Goal: Information Seeking & Learning: Check status

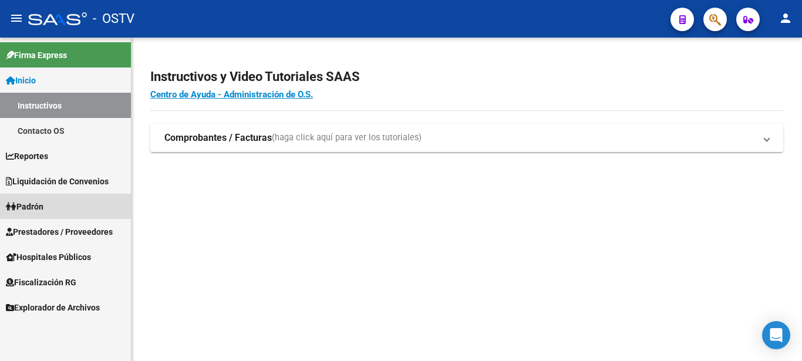
click at [36, 199] on link "Padrón" at bounding box center [65, 206] width 131 height 25
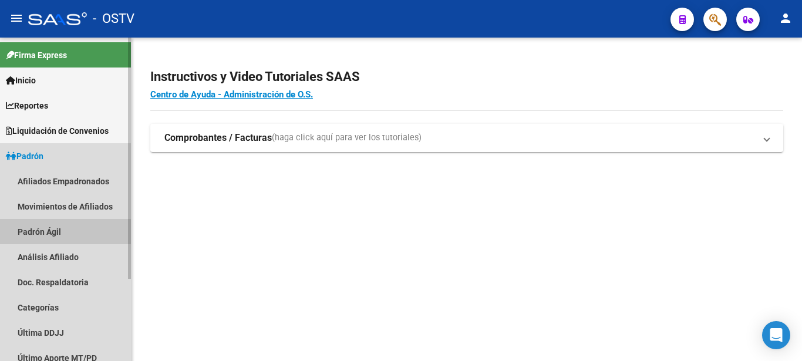
click at [43, 231] on link "Padrón Ágil" at bounding box center [65, 231] width 131 height 25
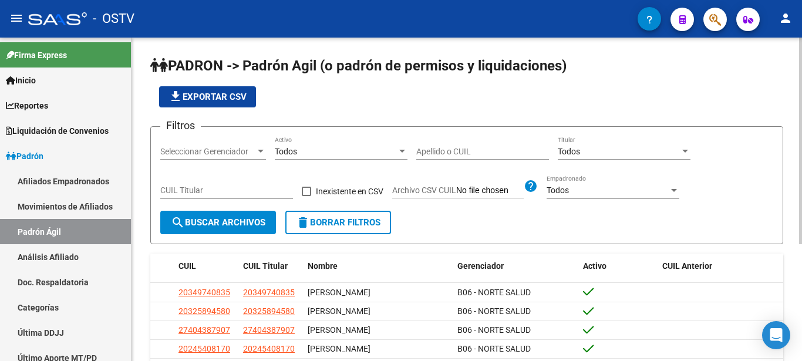
click at [425, 151] on input "Apellido o CUIL" at bounding box center [482, 152] width 133 height 10
type input "carrizo"
paste input "20-27579672-8"
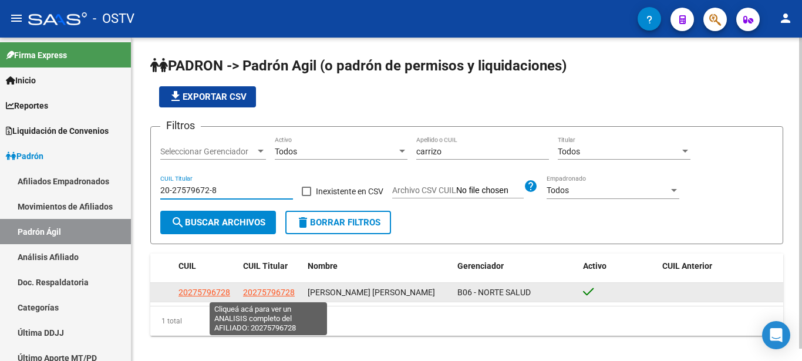
type input "20-27579672-8"
click at [275, 293] on span "20275796728" at bounding box center [269, 292] width 52 height 9
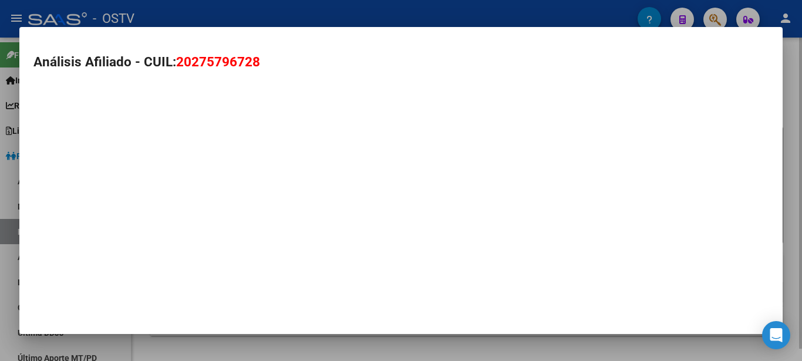
click at [275, 293] on div "Análisis Afiliado - CUIL: 20275796728" at bounding box center [400, 180] width 763 height 307
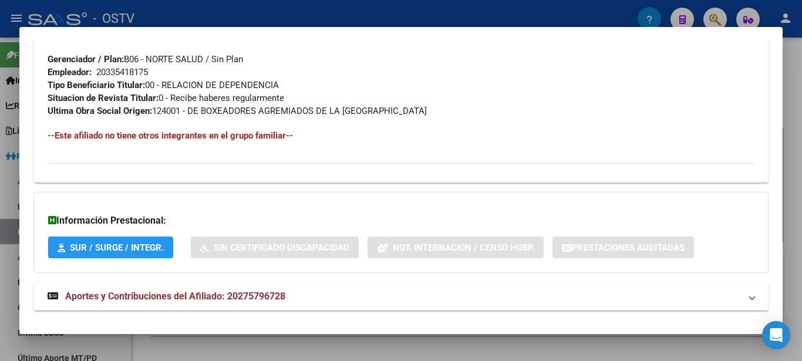
scroll to position [601, 0]
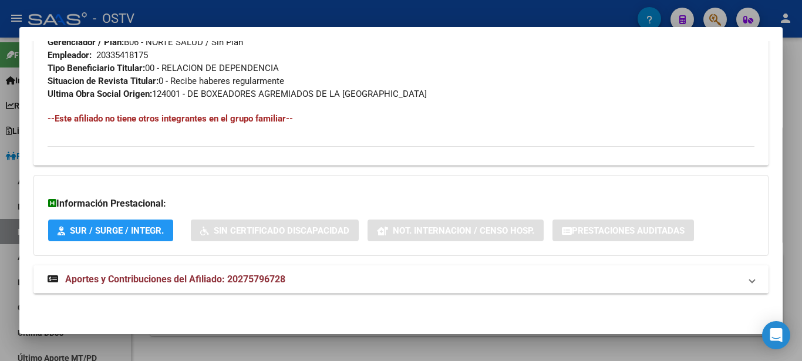
click at [214, 277] on span "Aportes y Contribuciones del Afiliado: 20275796728" at bounding box center [175, 278] width 220 height 11
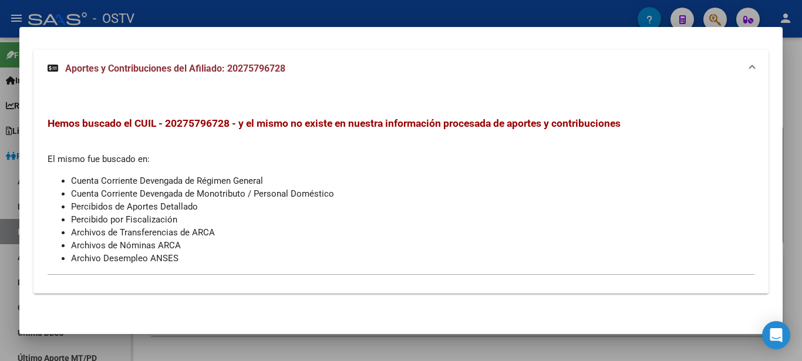
click at [177, 123] on span "Hemos buscado el CUIL - 20275796728 - y el mismo no existe en nuestra informaci…" at bounding box center [334, 123] width 573 height 12
click at [138, 66] on span "Aportes y Contribuciones del Afiliado: 20275796728" at bounding box center [175, 68] width 220 height 11
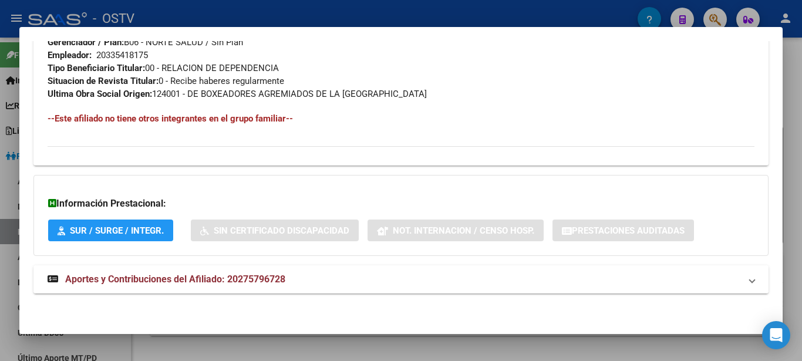
scroll to position [601, 0]
click at [195, 278] on span "Aportes y Contribuciones del Afiliado: 20275796728" at bounding box center [175, 278] width 220 height 11
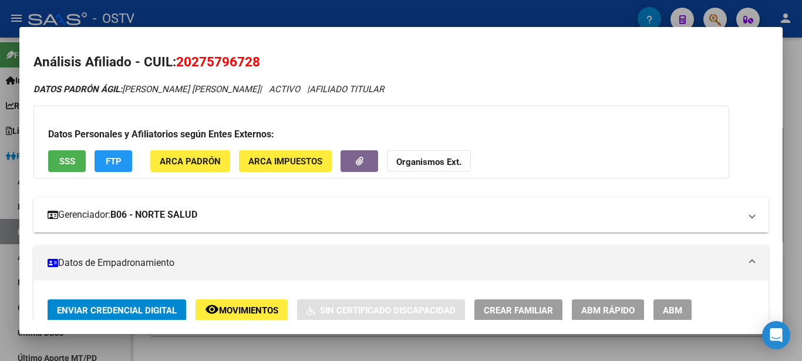
scroll to position [63, 0]
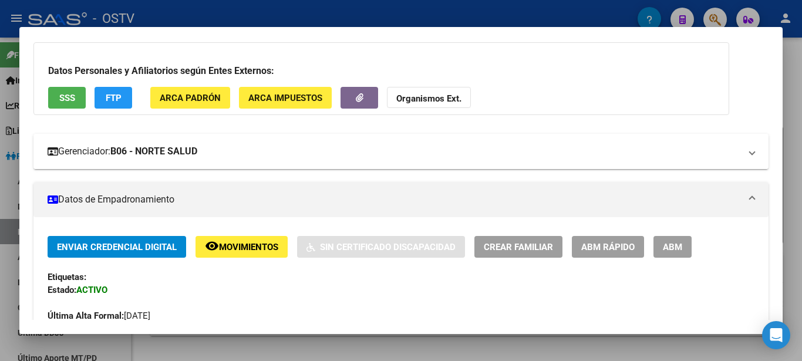
click at [197, 154] on strong "B06 - NORTE SALUD" at bounding box center [153, 151] width 87 height 14
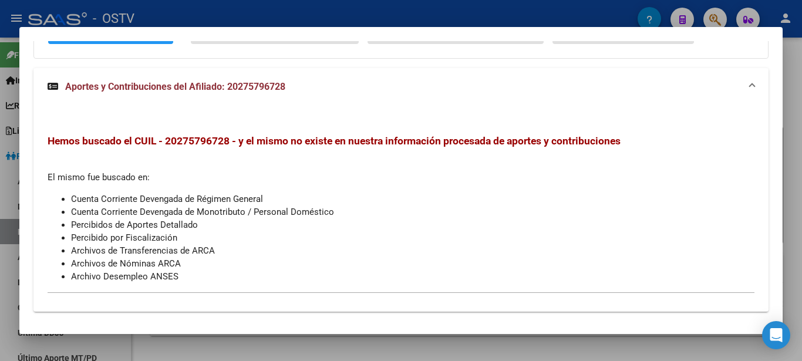
scroll to position [1077, 0]
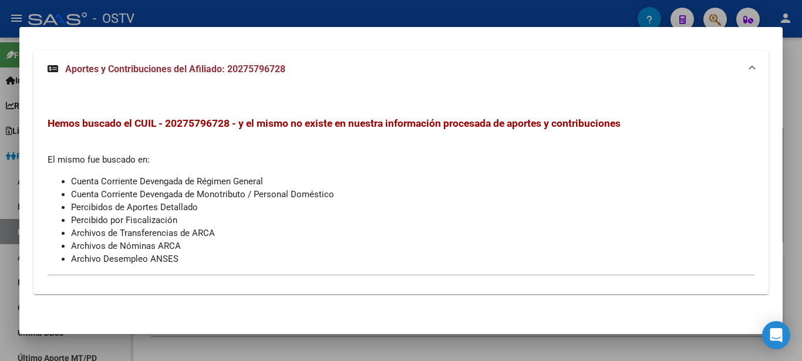
click at [140, 64] on span "Aportes y Contribuciones del Afiliado: 20275796728" at bounding box center [175, 68] width 220 height 11
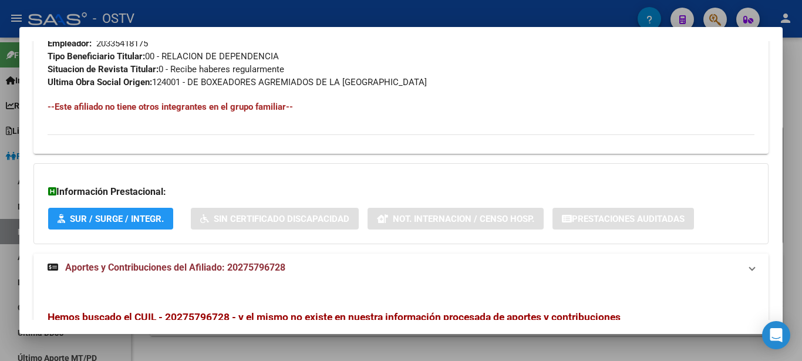
scroll to position [863, 0]
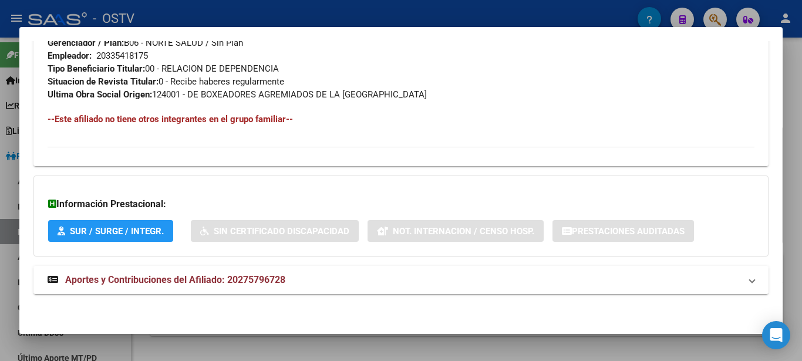
click at [117, 283] on span "Aportes y Contribuciones del Afiliado: 20275796728" at bounding box center [175, 279] width 220 height 11
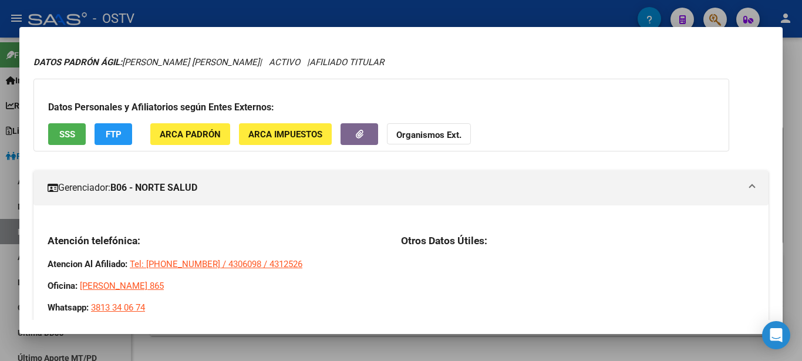
scroll to position [0, 0]
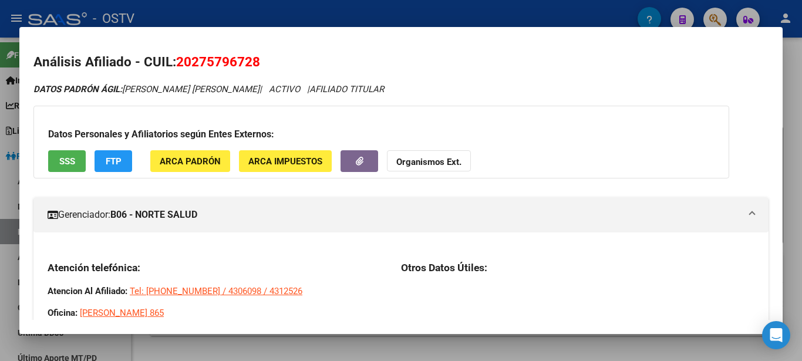
click at [67, 210] on mat-panel-title "Gerenciador: B06 - NORTE SALUD" at bounding box center [394, 215] width 692 height 14
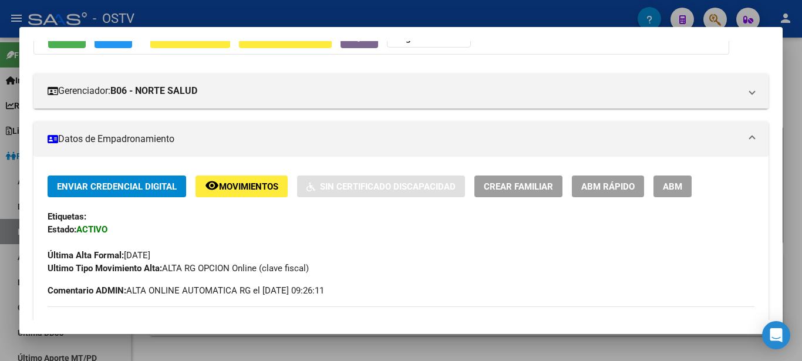
scroll to position [127, 0]
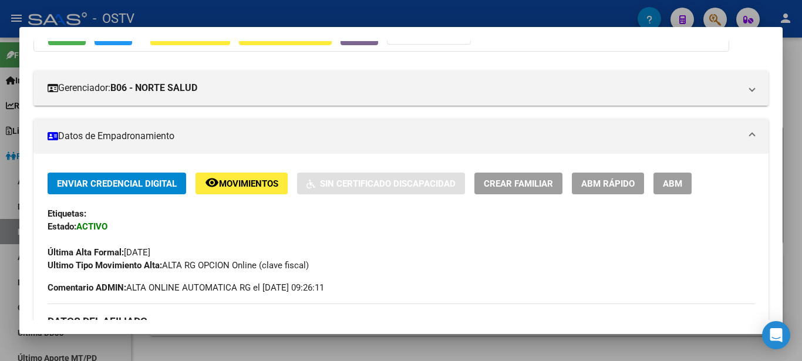
click at [146, 134] on mat-panel-title "Datos de Empadronamiento" at bounding box center [394, 136] width 692 height 14
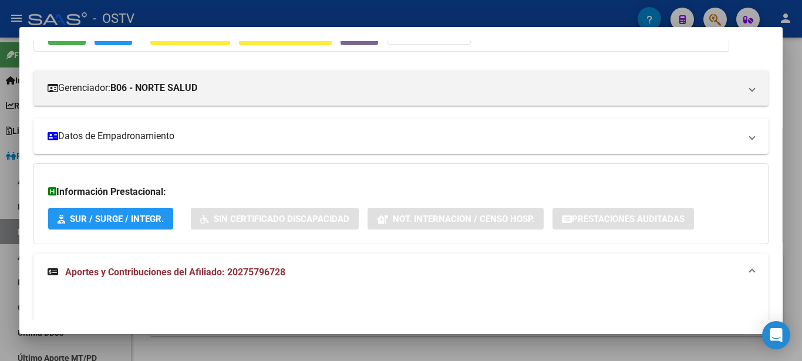
click at [147, 134] on mat-panel-title "Datos de Empadronamiento" at bounding box center [394, 136] width 692 height 14
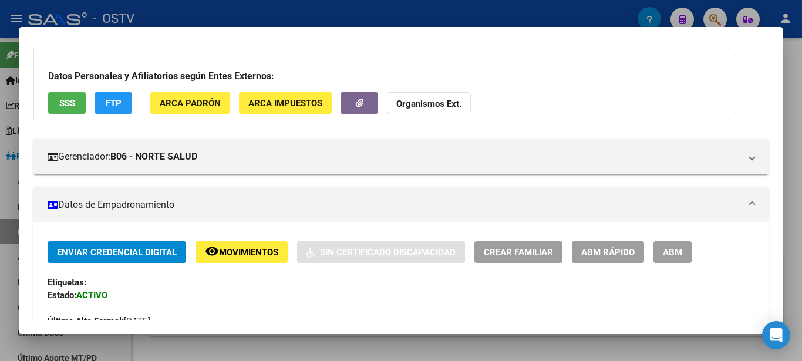
scroll to position [0, 0]
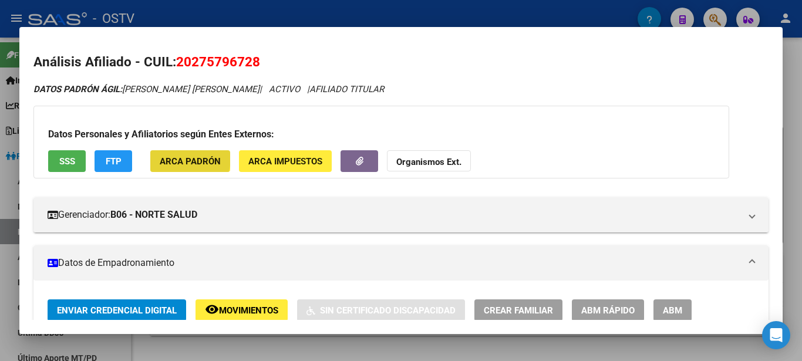
click at [178, 158] on span "ARCA Padrón" at bounding box center [190, 161] width 61 height 11
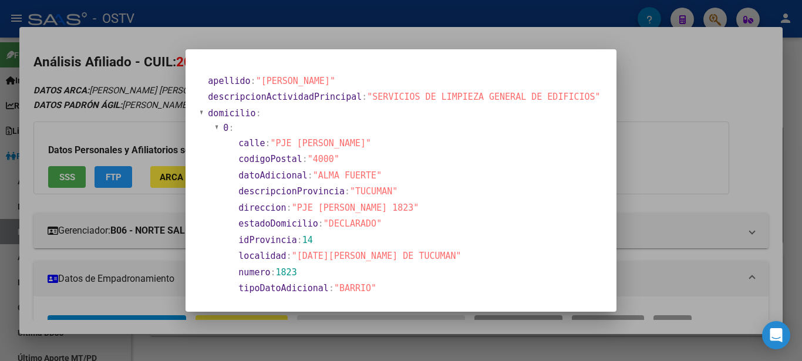
click at [163, 131] on div at bounding box center [401, 180] width 802 height 361
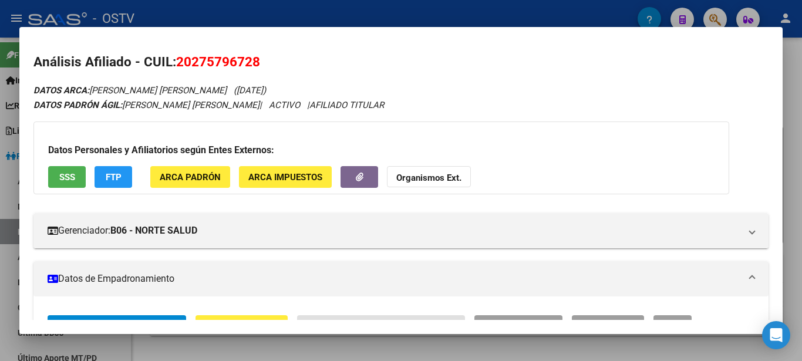
click at [39, 132] on div "Datos Personales y Afiliatorios según Entes Externos: SSS FTP ARCA Padrón ARCA …" at bounding box center [380, 157] width 695 height 73
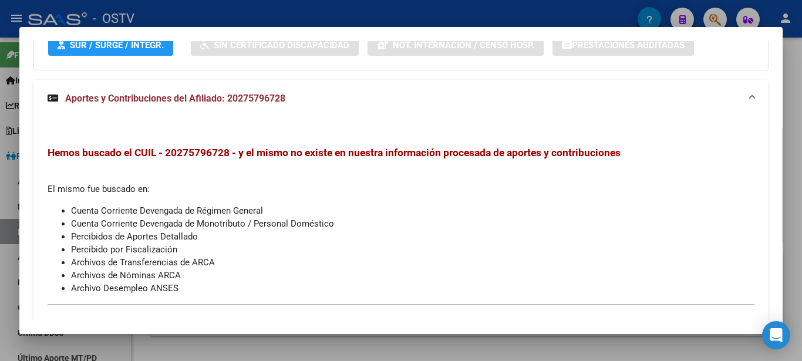
scroll to position [824, 0]
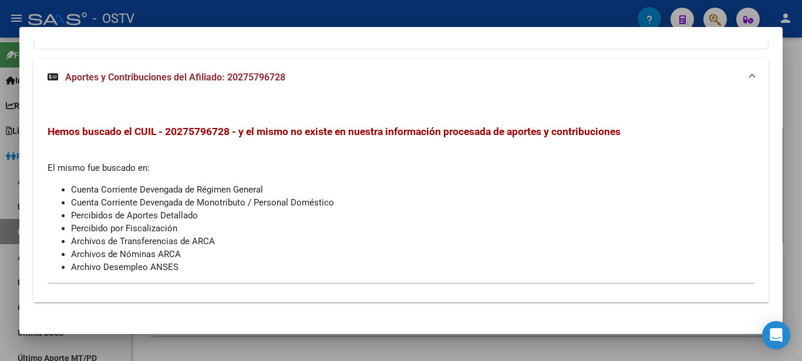
click at [181, 75] on span "Aportes y Contribuciones del Afiliado: 20275796728" at bounding box center [175, 77] width 220 height 11
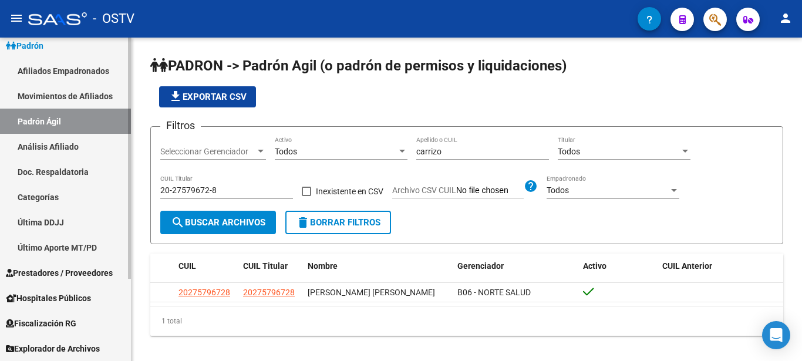
scroll to position [0, 0]
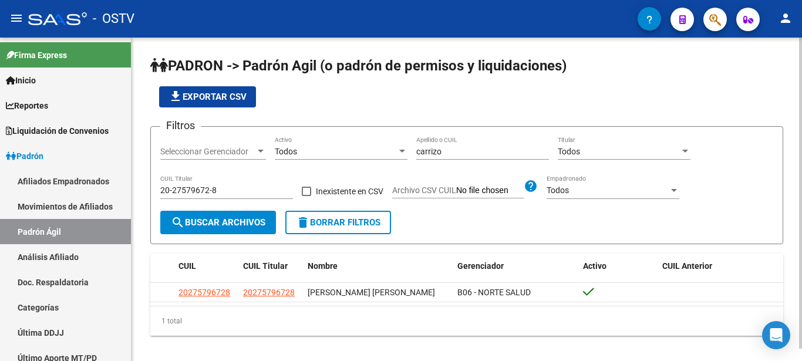
click at [502, 108] on app-list-header "PADRON -> Padrón Agil ([PERSON_NAME] de permisos y liquidaciones) file_download…" at bounding box center [466, 150] width 633 height 188
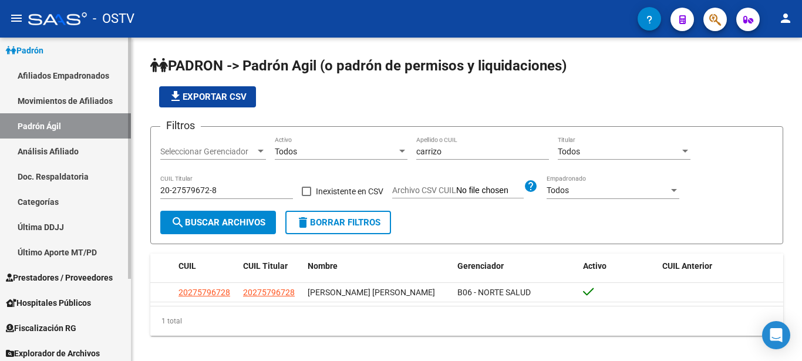
scroll to position [110, 0]
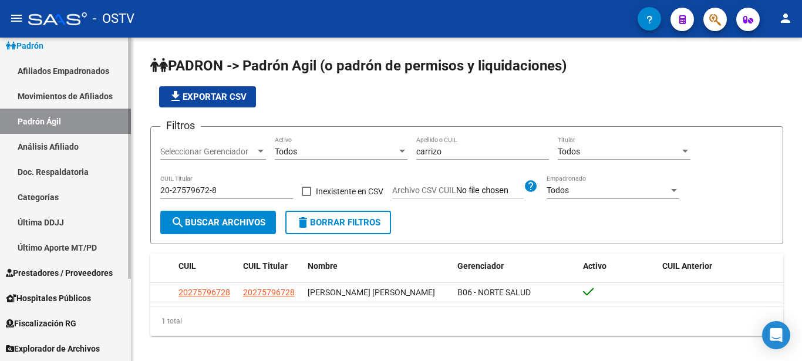
click at [123, 308] on div "Firma Express Inicio Instructivos Contacto OS Reportes Ingresos Devengados Deta…" at bounding box center [67, 144] width 134 height 434
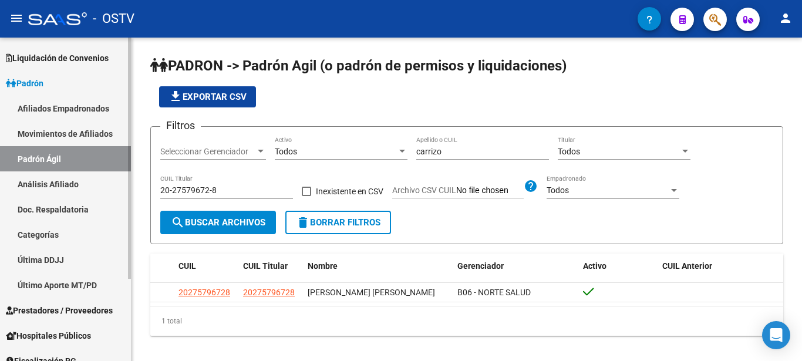
scroll to position [0, 0]
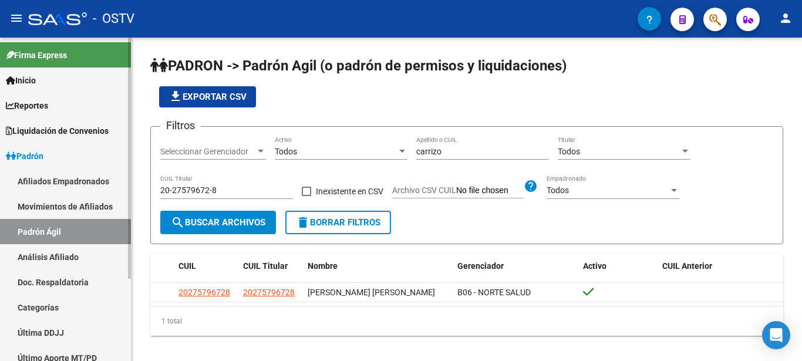
click at [138, 168] on mat-sidenav-container "Firma Express Inicio Instructivos Contacto OS Reportes Ingresos Devengados Deta…" at bounding box center [401, 199] width 802 height 323
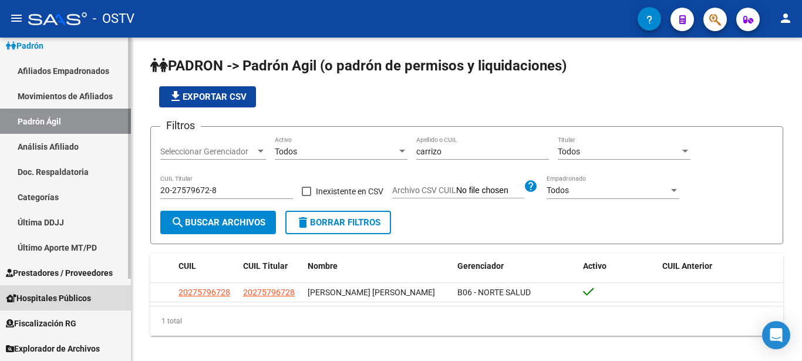
click at [66, 297] on span "Hospitales Públicos" at bounding box center [48, 298] width 85 height 13
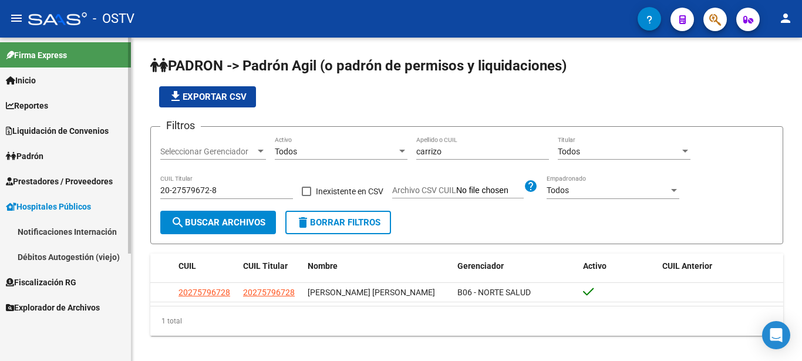
scroll to position [0, 0]
click at [62, 180] on span "Prestadores / Proveedores" at bounding box center [59, 181] width 107 height 13
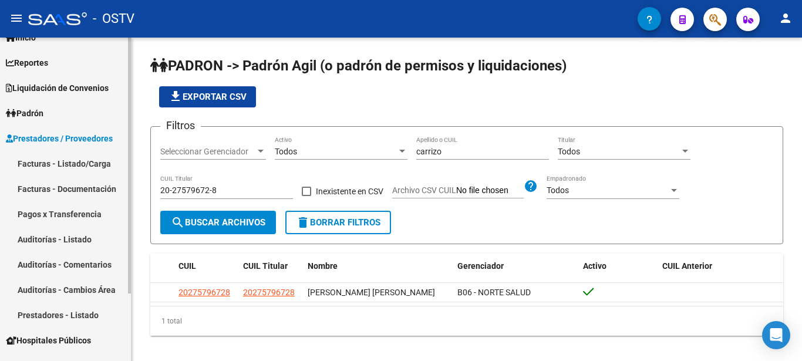
scroll to position [60, 0]
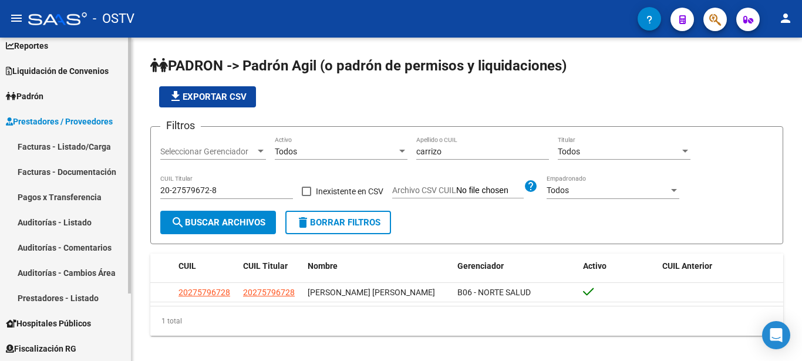
click at [55, 223] on link "Auditorías - Listado" at bounding box center [65, 222] width 131 height 25
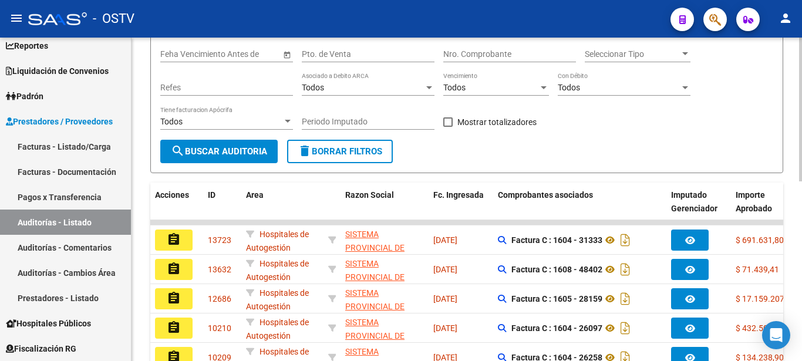
scroll to position [105, 0]
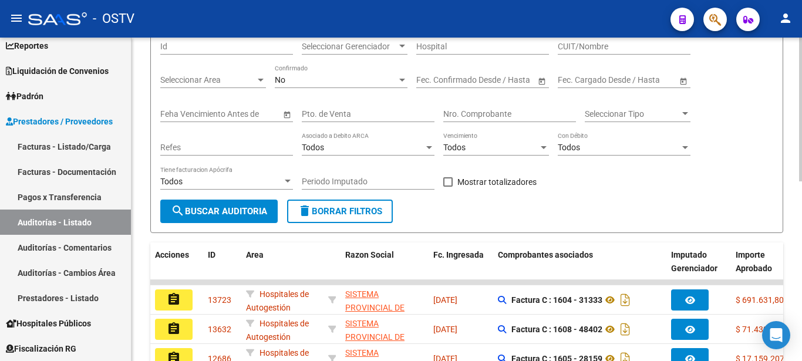
click at [683, 113] on div at bounding box center [685, 113] width 6 height 3
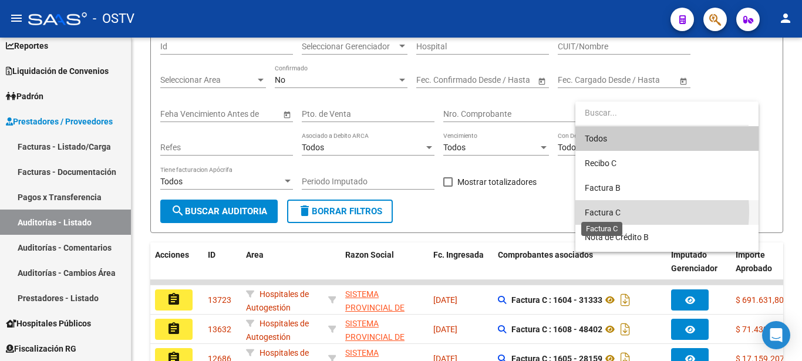
click at [617, 211] on span "Factura C" at bounding box center [603, 212] width 36 height 9
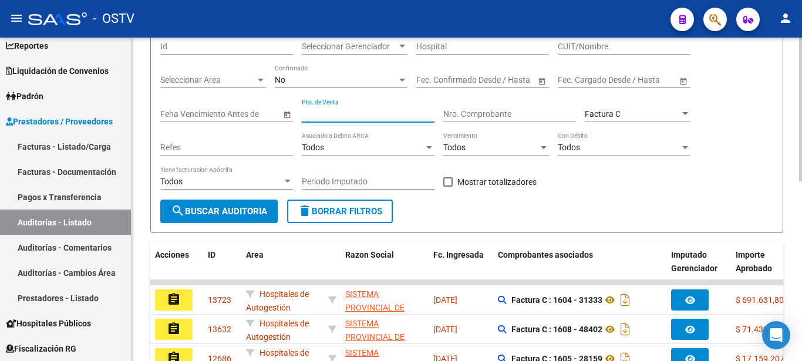
click at [348, 112] on input "Pto. de Venta" at bounding box center [368, 114] width 133 height 10
type input "1605"
type input "28069"
click at [231, 207] on span "search Buscar Auditoria" at bounding box center [219, 211] width 96 height 11
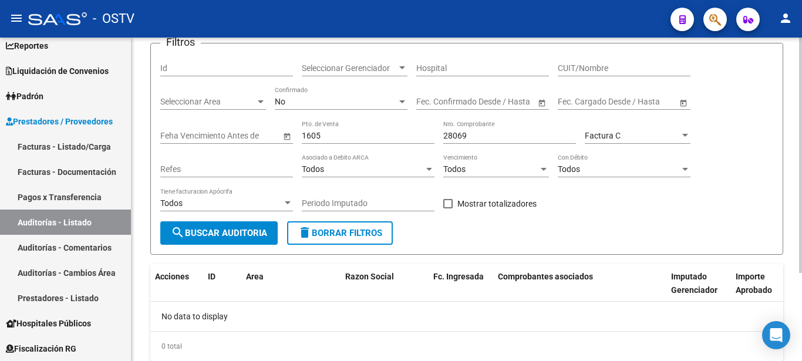
scroll to position [62, 0]
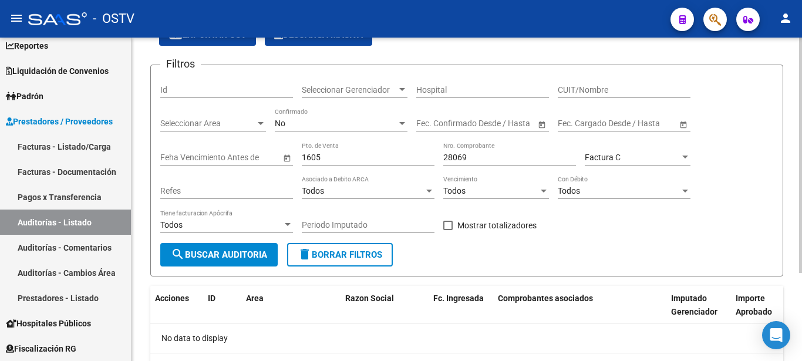
click at [263, 123] on div at bounding box center [260, 123] width 11 height 9
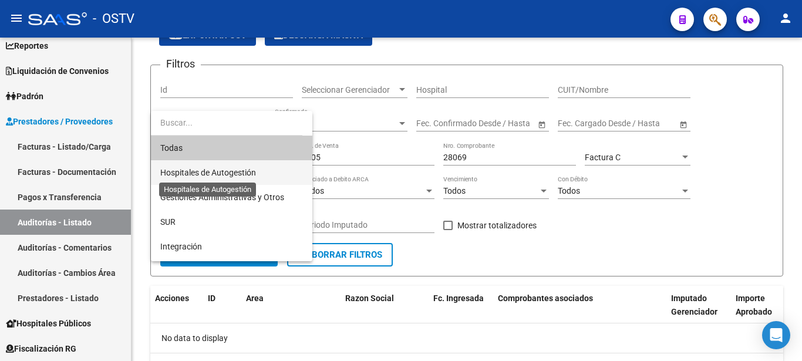
click at [198, 173] on span "Hospitales de Autogestión" at bounding box center [208, 172] width 96 height 9
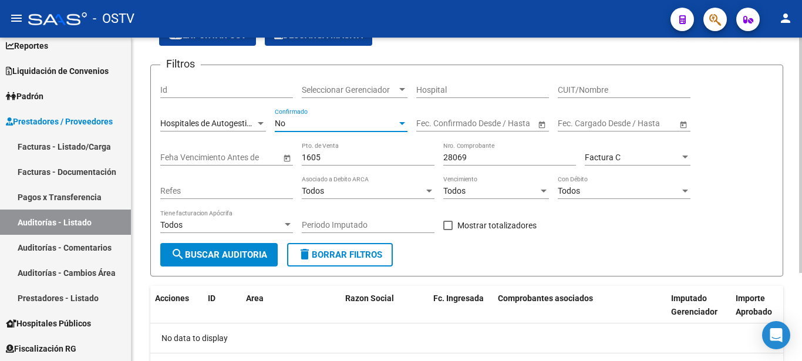
click at [403, 123] on div at bounding box center [402, 123] width 6 height 3
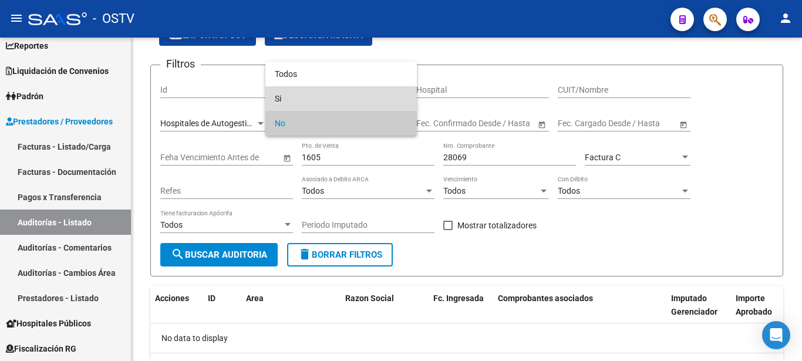
click at [340, 104] on span "Si" at bounding box center [341, 98] width 133 height 25
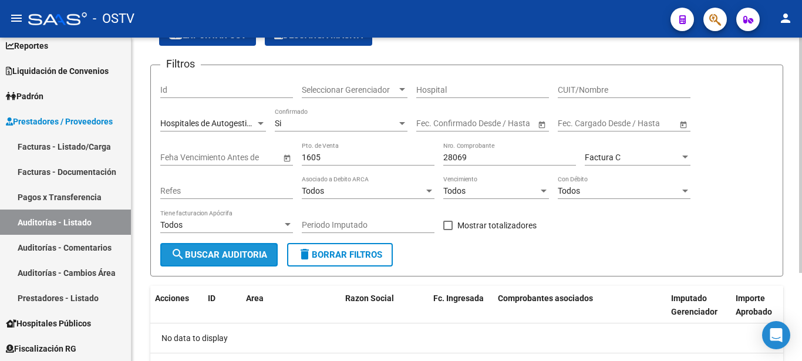
click at [233, 253] on span "search Buscar Auditoria" at bounding box center [219, 254] width 96 height 11
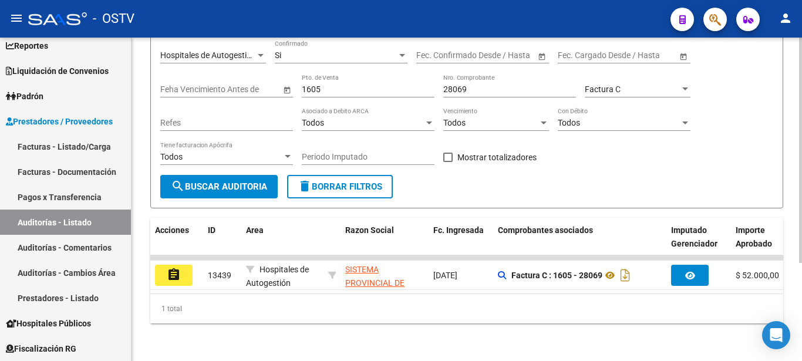
scroll to position [140, 0]
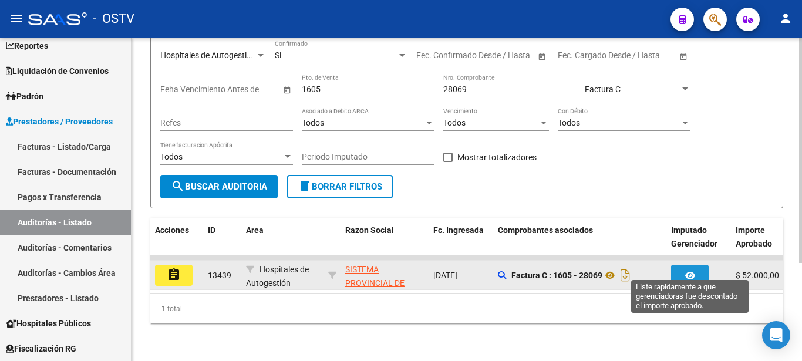
click at [694, 271] on icon "button" at bounding box center [690, 275] width 10 height 9
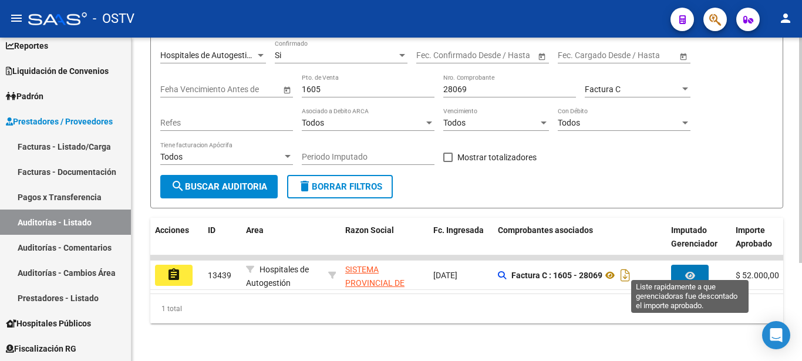
click at [334, 85] on input "1605" at bounding box center [368, 90] width 133 height 10
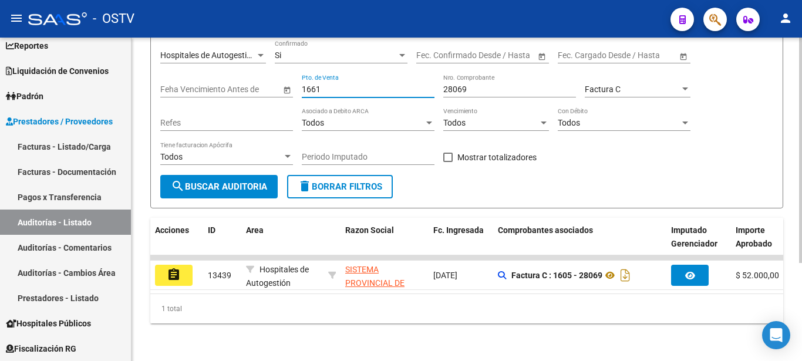
type input "1661"
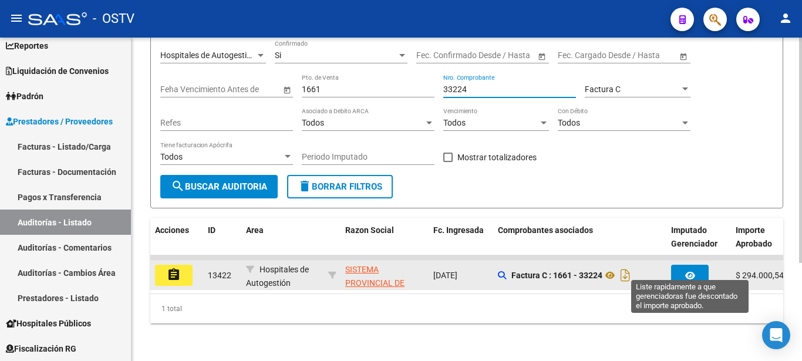
type input "33224"
click at [684, 265] on button "button" at bounding box center [690, 275] width 38 height 21
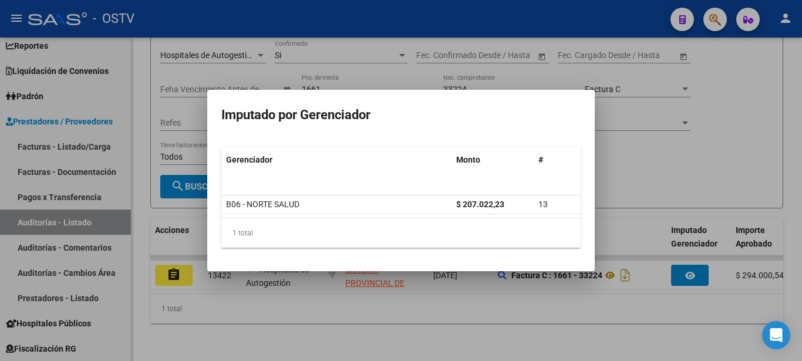
click at [628, 268] on div at bounding box center [401, 180] width 802 height 361
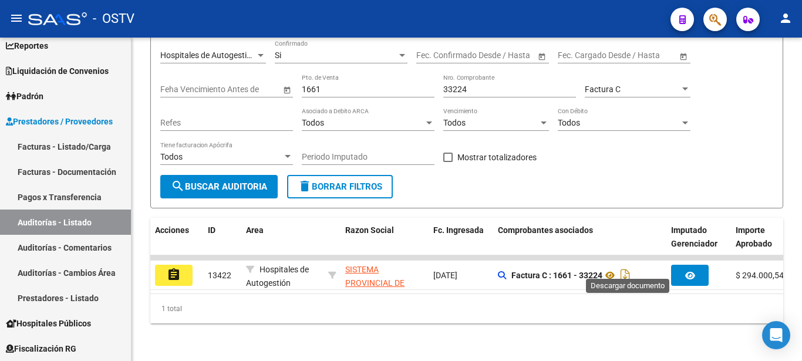
click at [628, 268] on icon "Descargar documento" at bounding box center [624, 275] width 15 height 19
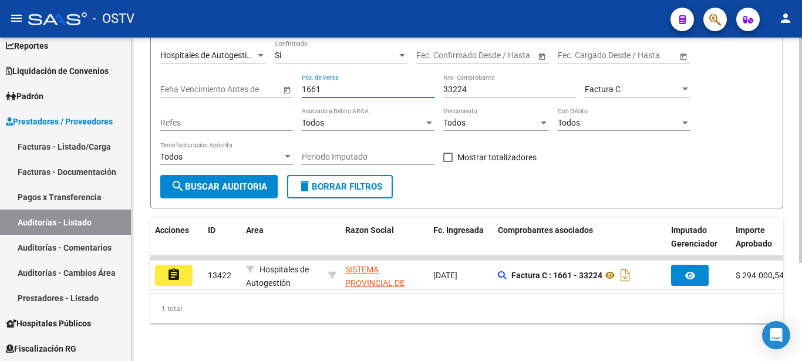
drag, startPoint x: 348, startPoint y: 82, endPoint x: 264, endPoint y: 80, distance: 83.9
click at [302, 85] on input "1661" at bounding box center [368, 90] width 133 height 10
type input "1605"
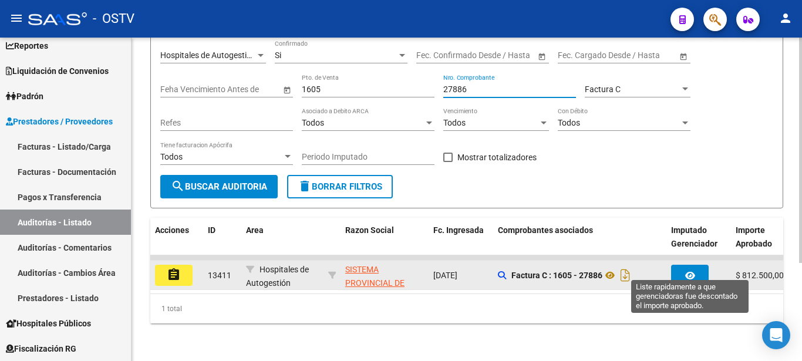
type input "27886"
click at [688, 271] on icon "button" at bounding box center [690, 275] width 10 height 9
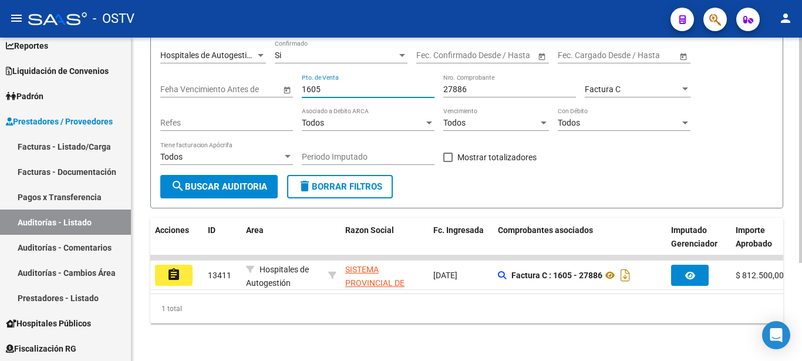
drag, startPoint x: 349, startPoint y: 75, endPoint x: 249, endPoint y: 76, distance: 99.8
click at [302, 85] on input "1605" at bounding box center [368, 90] width 133 height 10
type input "1356"
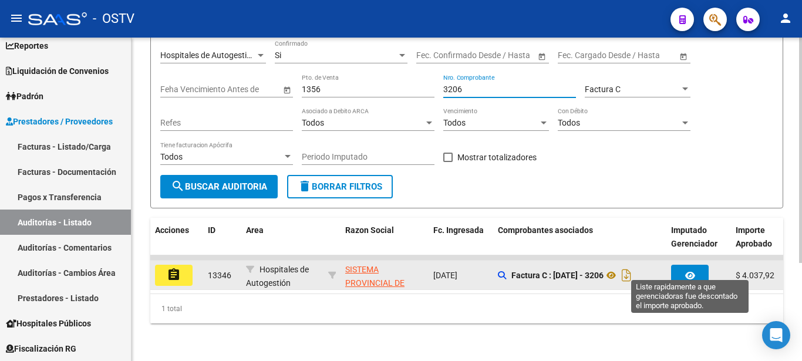
type input "3206"
click at [676, 265] on button "button" at bounding box center [690, 275] width 38 height 21
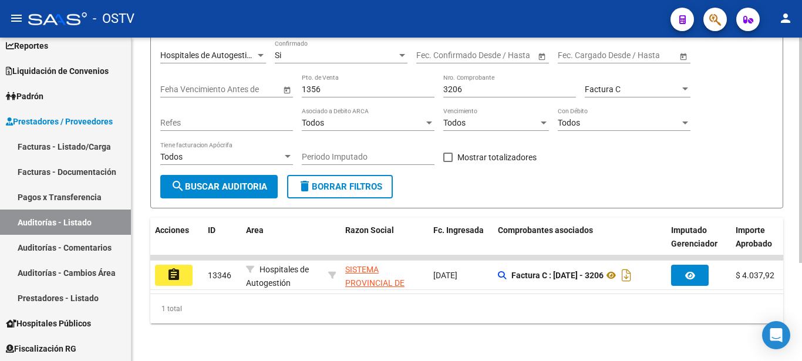
click at [438, 76] on div "Filtros Id Seleccionar Gerenciador Seleccionar Gerenciador Hospital CUIT/Nombre…" at bounding box center [466, 90] width 613 height 168
drag, startPoint x: 303, startPoint y: 76, endPoint x: 416, endPoint y: 82, distance: 113.4
click at [416, 85] on input "1356" at bounding box center [368, 90] width 133 height 10
type input "23"
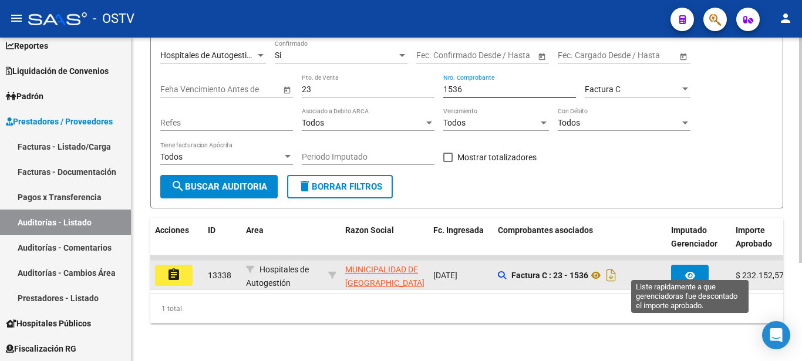
type input "1536"
click at [687, 271] on icon "button" at bounding box center [690, 275] width 10 height 9
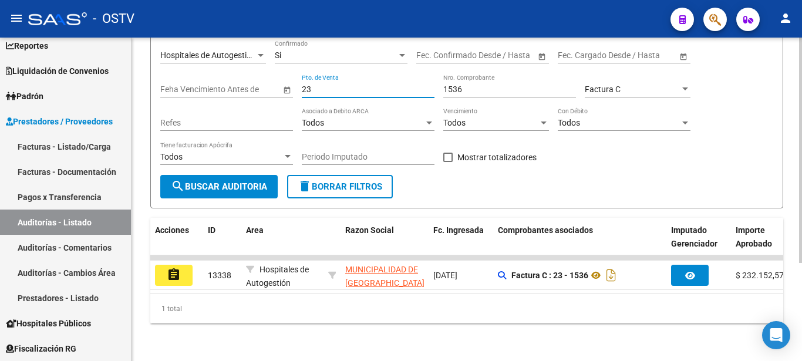
drag, startPoint x: 319, startPoint y: 77, endPoint x: 262, endPoint y: 72, distance: 56.6
click at [302, 85] on input "23" at bounding box center [368, 90] width 133 height 10
type input "1360"
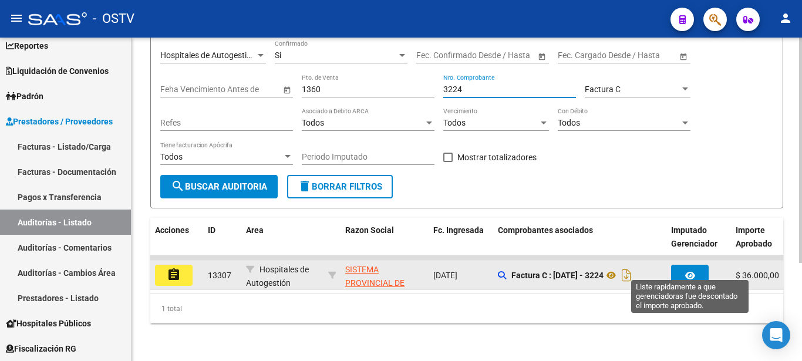
type input "3224"
click at [692, 271] on icon "button" at bounding box center [690, 275] width 10 height 9
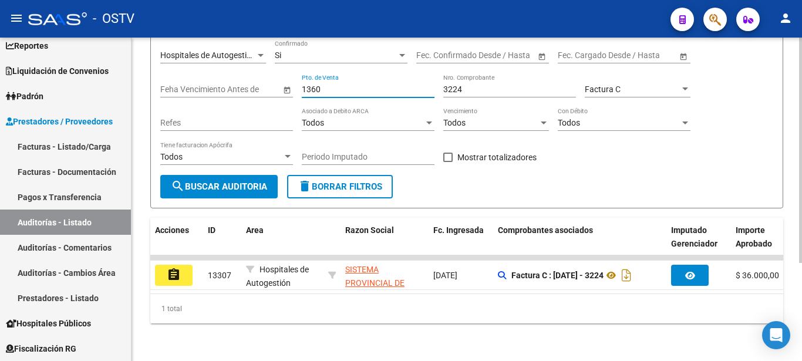
drag, startPoint x: 293, startPoint y: 80, endPoint x: 279, endPoint y: 80, distance: 14.1
click at [302, 85] on input "1360" at bounding box center [368, 90] width 133 height 10
type input "1357"
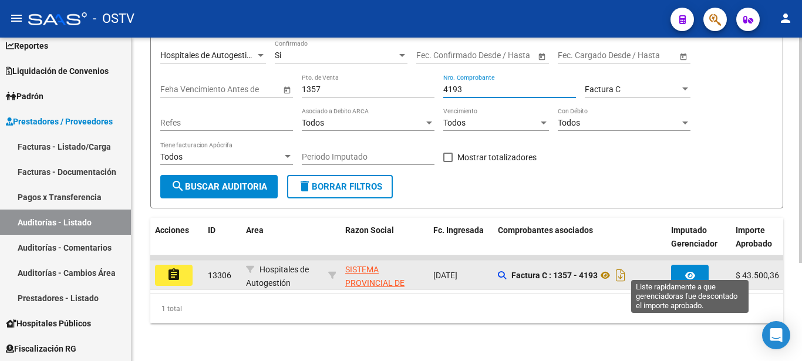
type input "4193"
click at [692, 271] on icon "button" at bounding box center [690, 275] width 10 height 9
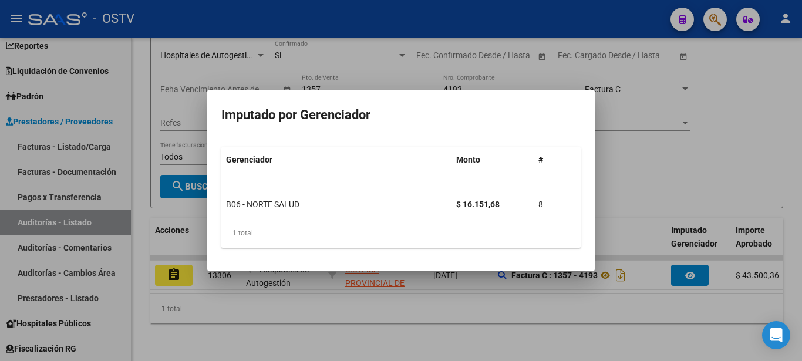
click at [624, 267] on div at bounding box center [401, 180] width 802 height 361
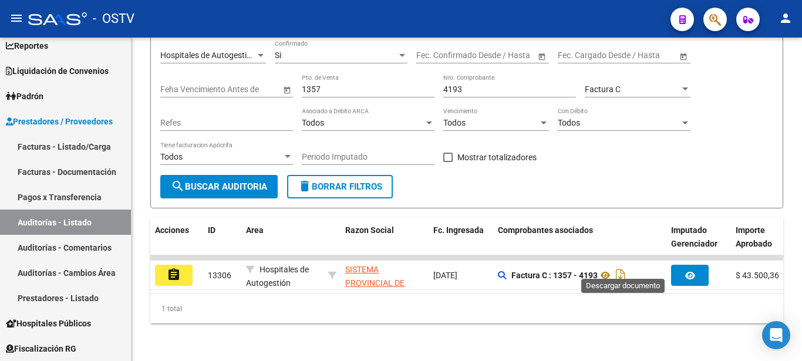
click at [624, 267] on icon "Descargar documento" at bounding box center [620, 275] width 15 height 19
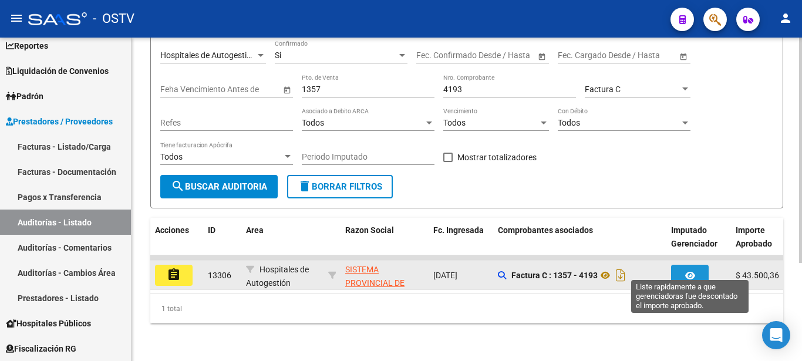
click at [690, 271] on icon "button" at bounding box center [690, 275] width 10 height 9
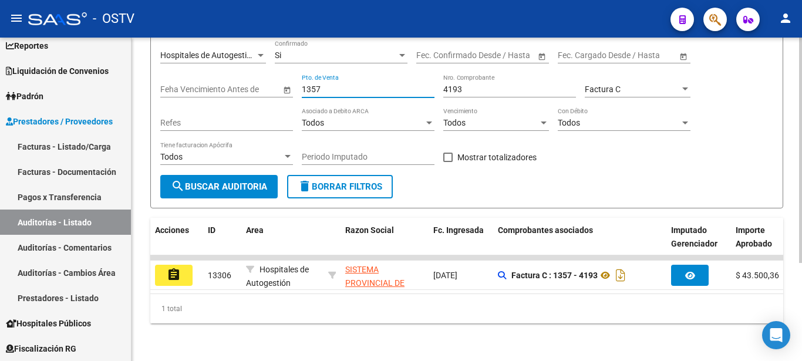
drag, startPoint x: 323, startPoint y: 83, endPoint x: 293, endPoint y: 78, distance: 30.9
click at [302, 85] on input "1357" at bounding box center [368, 90] width 133 height 10
type input "1358"
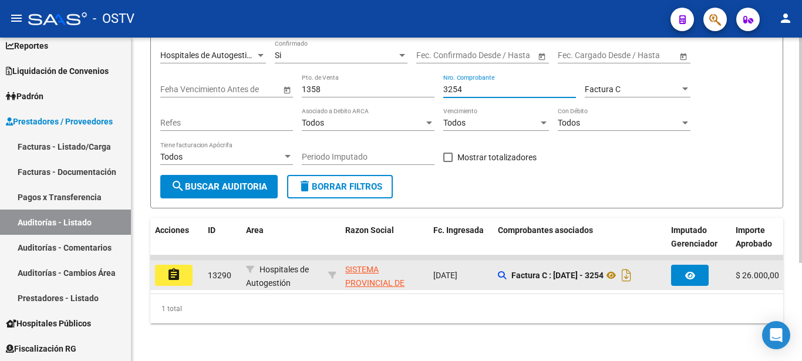
type input "3254"
click at [687, 271] on icon "button" at bounding box center [690, 275] width 10 height 9
click at [692, 271] on icon "button" at bounding box center [690, 275] width 10 height 9
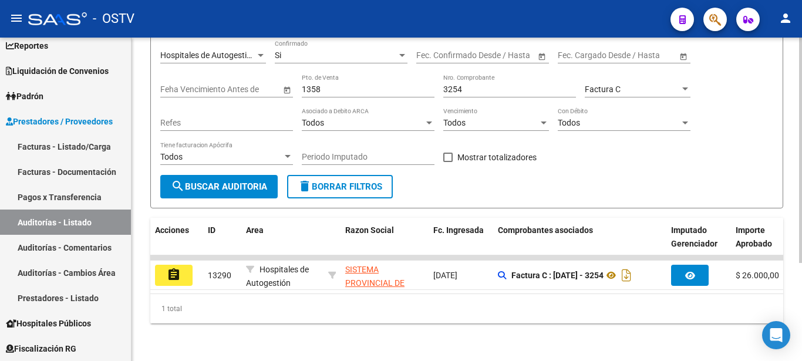
drag, startPoint x: 299, startPoint y: 75, endPoint x: 335, endPoint y: 72, distance: 35.3
click at [335, 72] on div "Filtros Id Seleccionar Gerenciador Seleccionar Gerenciador Hospital CUIT/Nombre…" at bounding box center [466, 90] width 613 height 168
drag, startPoint x: 327, startPoint y: 74, endPoint x: 267, endPoint y: 82, distance: 60.4
click at [302, 85] on input "1358" at bounding box center [368, 90] width 133 height 10
type input "1357"
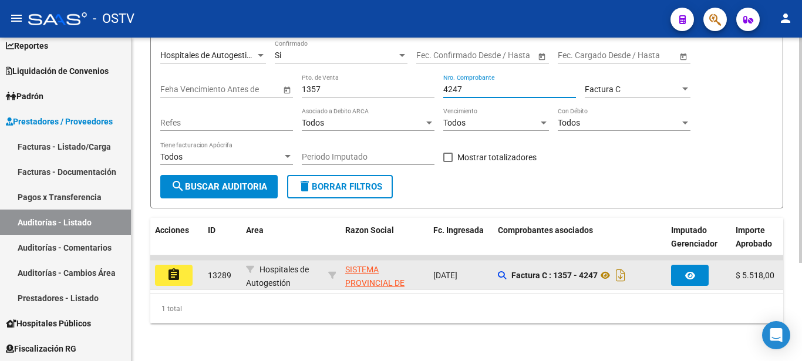
type input "4247"
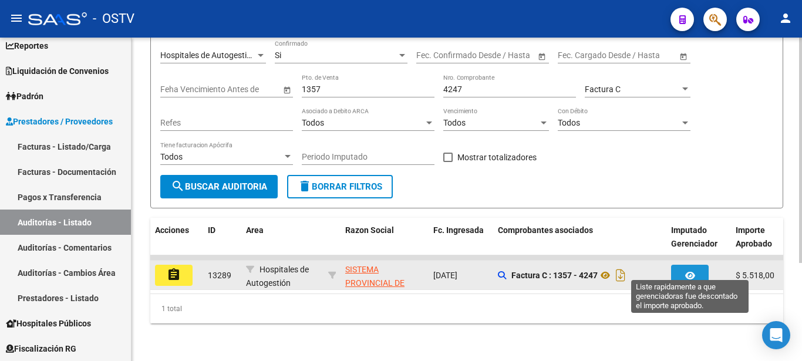
click at [695, 266] on button "button" at bounding box center [690, 275] width 38 height 21
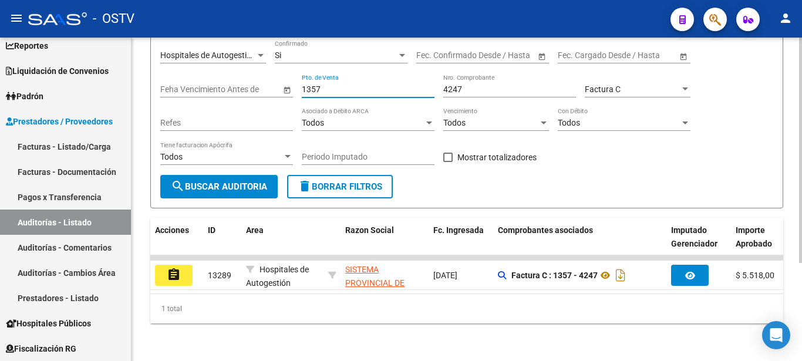
drag, startPoint x: 324, startPoint y: 77, endPoint x: 295, endPoint y: 79, distance: 28.8
click at [302, 85] on input "1357" at bounding box center [368, 90] width 133 height 10
type input "1353"
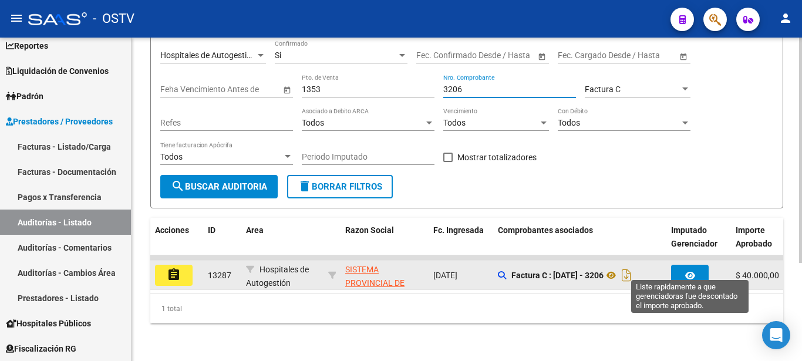
type input "3206"
click at [695, 269] on button "button" at bounding box center [690, 275] width 38 height 21
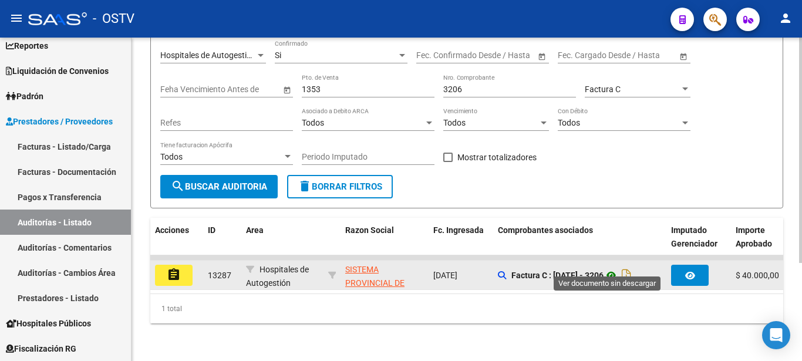
click at [607, 268] on icon at bounding box center [610, 275] width 15 height 14
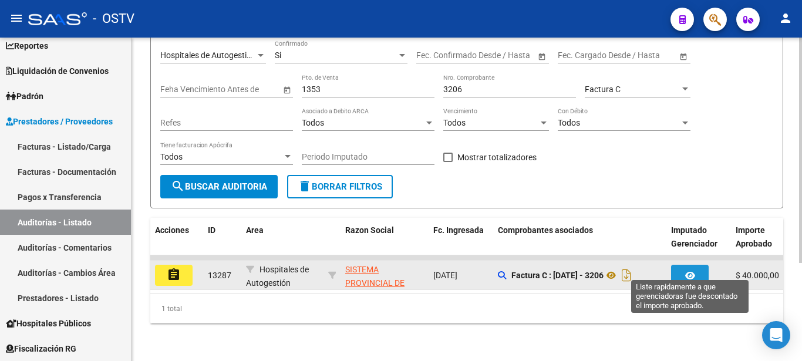
click at [687, 271] on icon "button" at bounding box center [690, 275] width 10 height 9
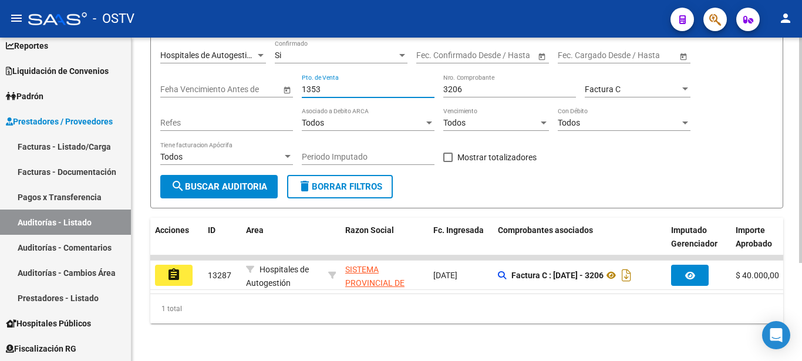
drag, startPoint x: 320, startPoint y: 78, endPoint x: 283, endPoint y: 75, distance: 37.7
click at [302, 85] on input "1353" at bounding box center [368, 90] width 133 height 10
type input "1351"
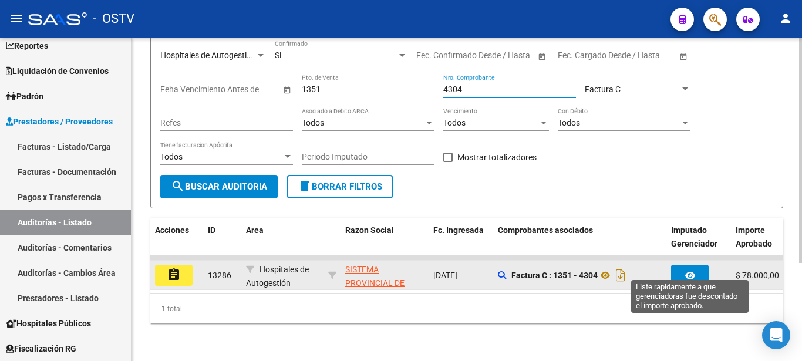
type input "4304"
click at [694, 271] on icon "button" at bounding box center [690, 275] width 10 height 9
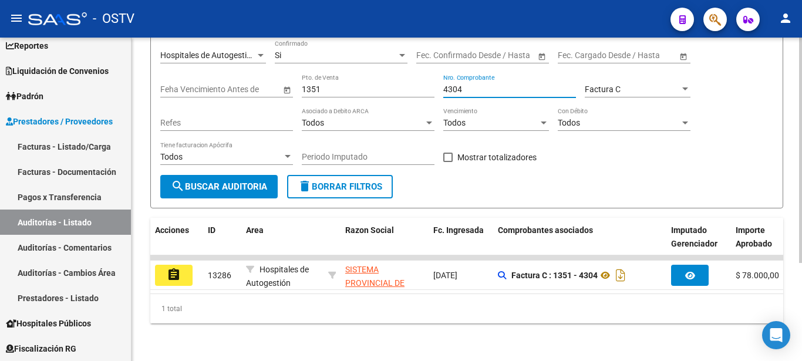
drag, startPoint x: 468, startPoint y: 82, endPoint x: 446, endPoint y: 77, distance: 22.1
click at [446, 85] on input "4304" at bounding box center [509, 90] width 133 height 10
drag, startPoint x: 344, startPoint y: 79, endPoint x: 244, endPoint y: 82, distance: 100.4
click at [302, 85] on input "1351" at bounding box center [368, 90] width 133 height 10
type input "1661"
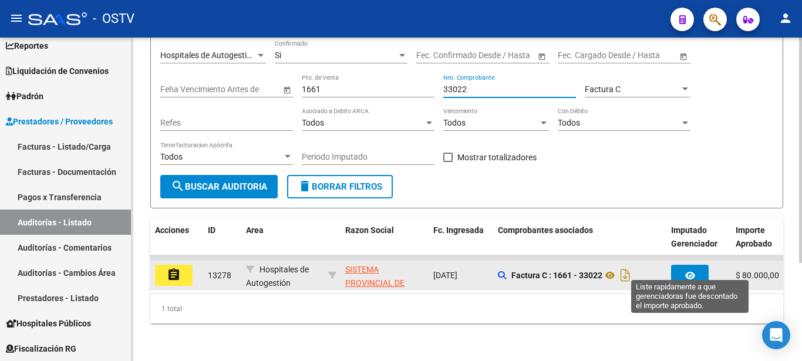
type input "33022"
click at [690, 271] on icon "button" at bounding box center [690, 275] width 10 height 9
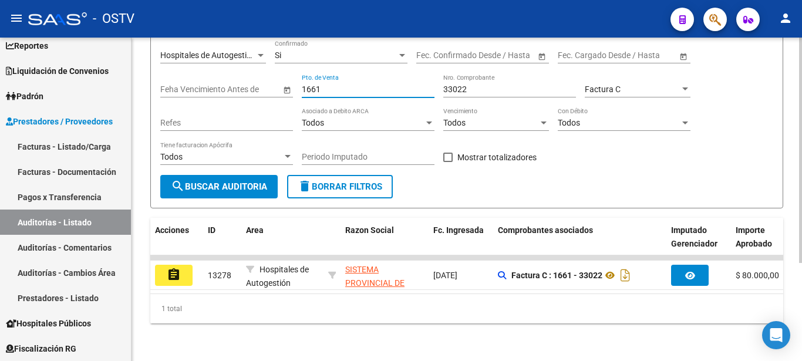
drag, startPoint x: 328, startPoint y: 80, endPoint x: 255, endPoint y: 77, distance: 72.9
click at [302, 85] on input "1661" at bounding box center [368, 90] width 133 height 10
type input "1602"
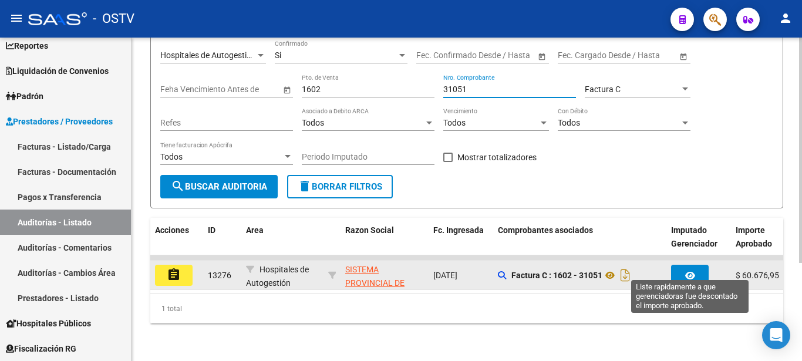
type input "31051"
click at [685, 270] on span "button" at bounding box center [690, 275] width 10 height 11
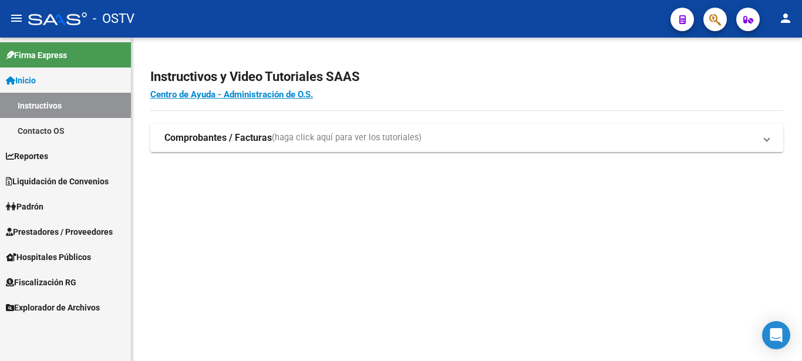
click at [39, 209] on span "Padrón" at bounding box center [25, 206] width 38 height 13
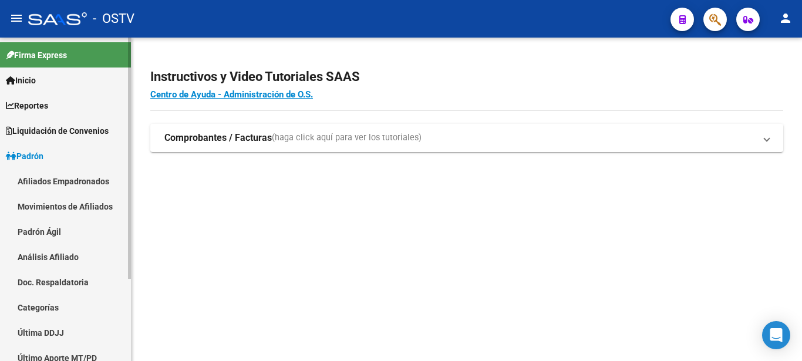
click at [50, 232] on link "Padrón Ágil" at bounding box center [65, 231] width 131 height 25
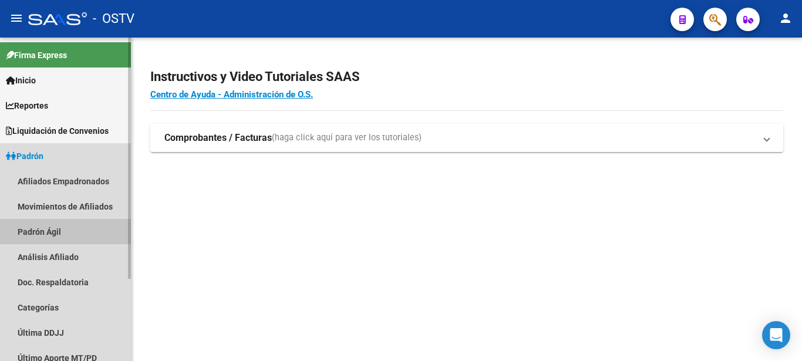
click at [50, 232] on link "Padrón Ágil" at bounding box center [65, 231] width 131 height 25
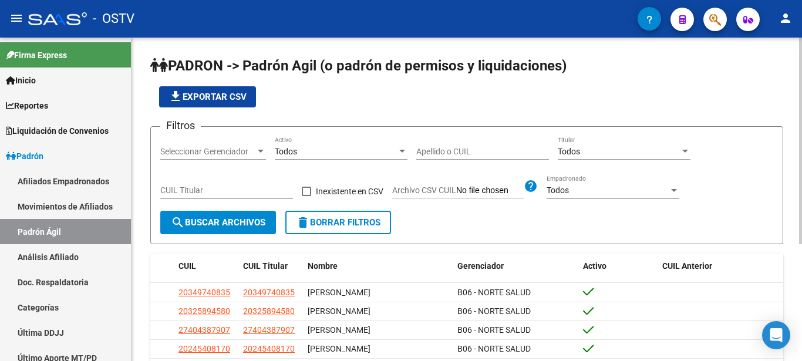
click at [428, 152] on input "Apellido o CUIL" at bounding box center [482, 152] width 133 height 10
click at [446, 156] on input "soria" at bounding box center [482, 152] width 133 height 10
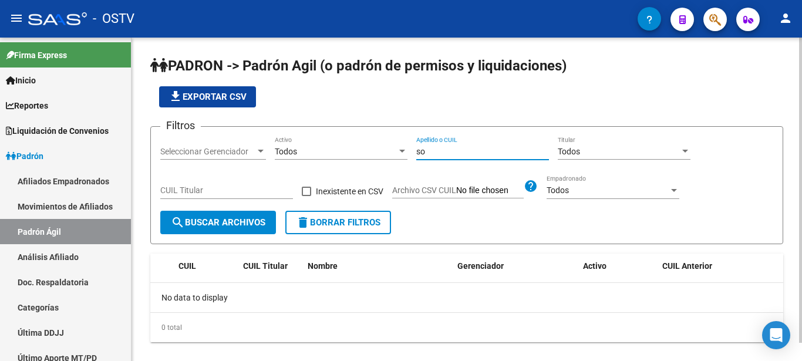
type input "s"
type input "lopez"
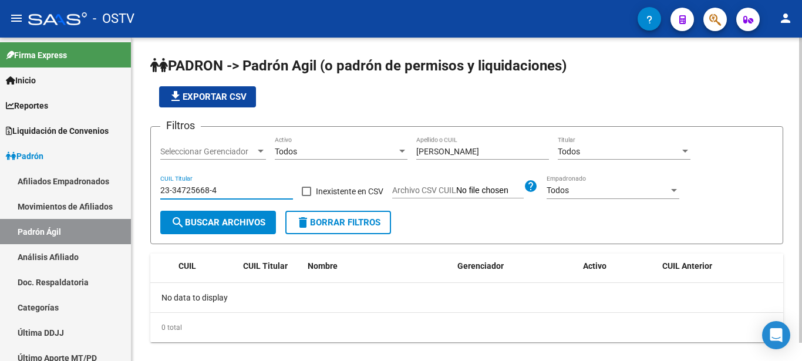
type input "23-34725668-4"
